Goal: Navigation & Orientation: Find specific page/section

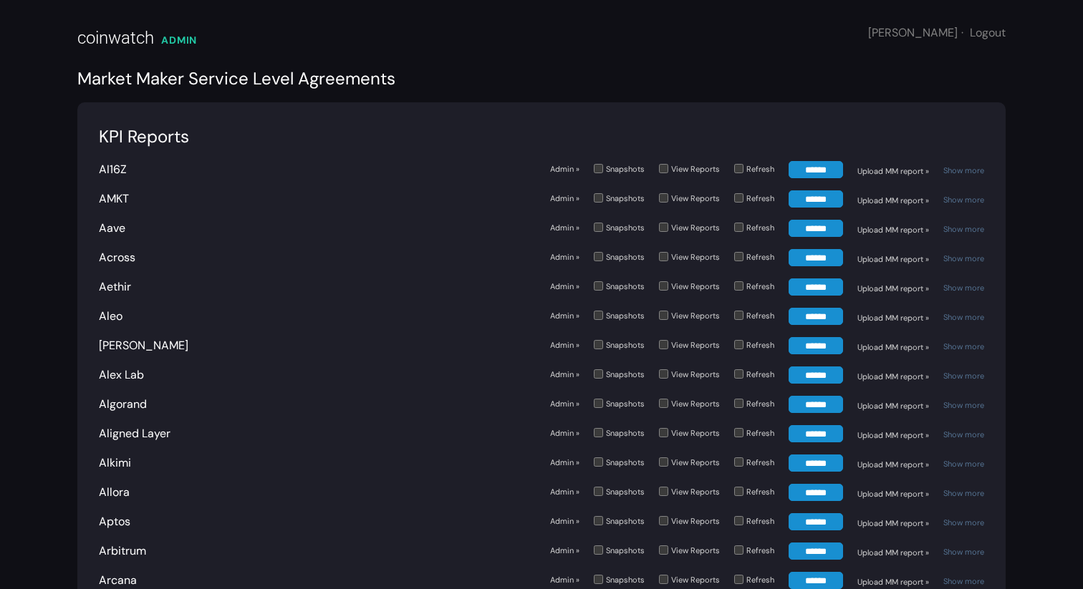
click at [639, 44] on header "coinwatch [GEOGRAPHIC_DATA] [PERSON_NAME] · Logout" at bounding box center [541, 33] width 928 height 66
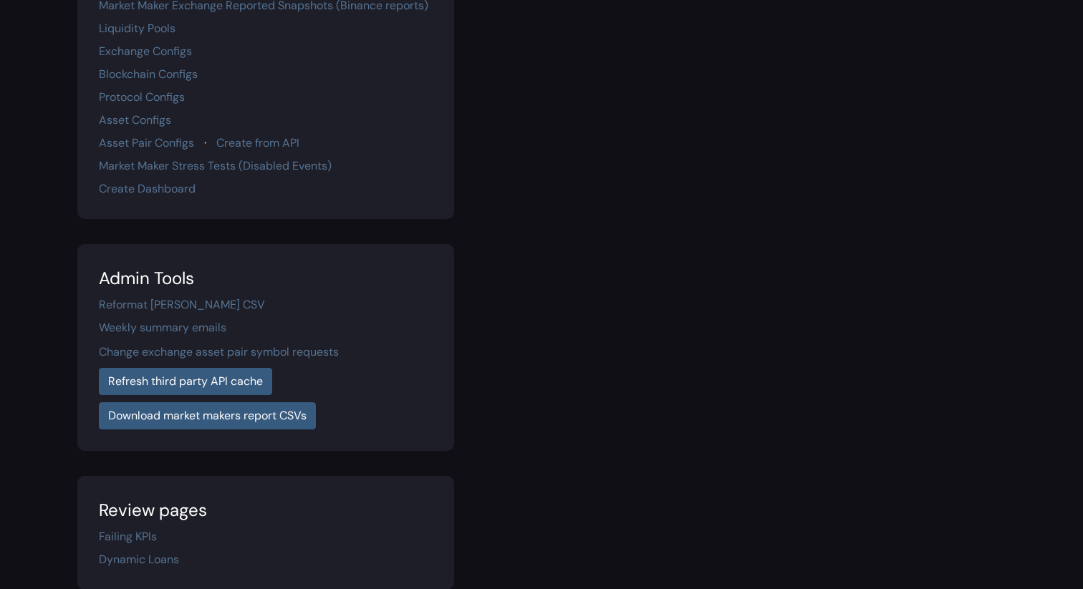
scroll to position [349, 0]
